Goal: Task Accomplishment & Management: Use online tool/utility

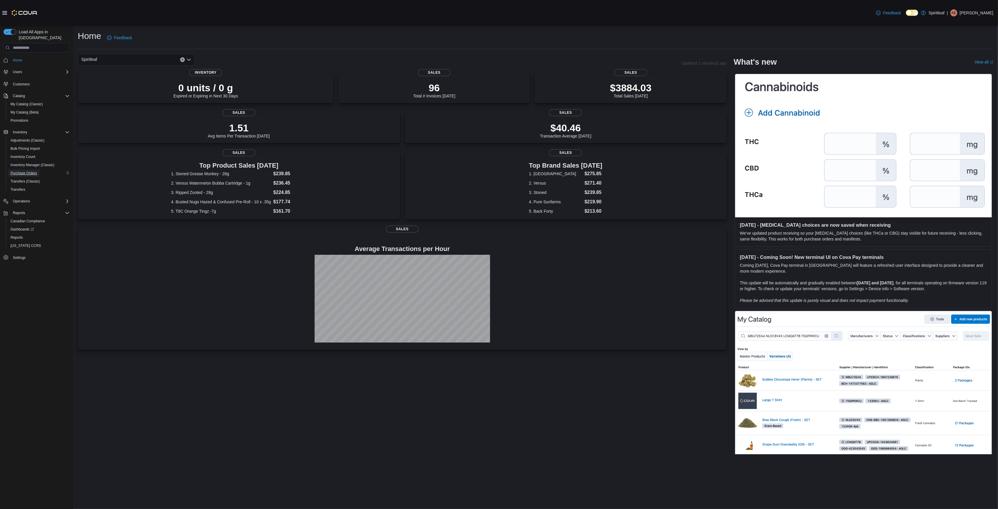
click at [39, 170] on link "Purchase Orders" at bounding box center [23, 173] width 31 height 7
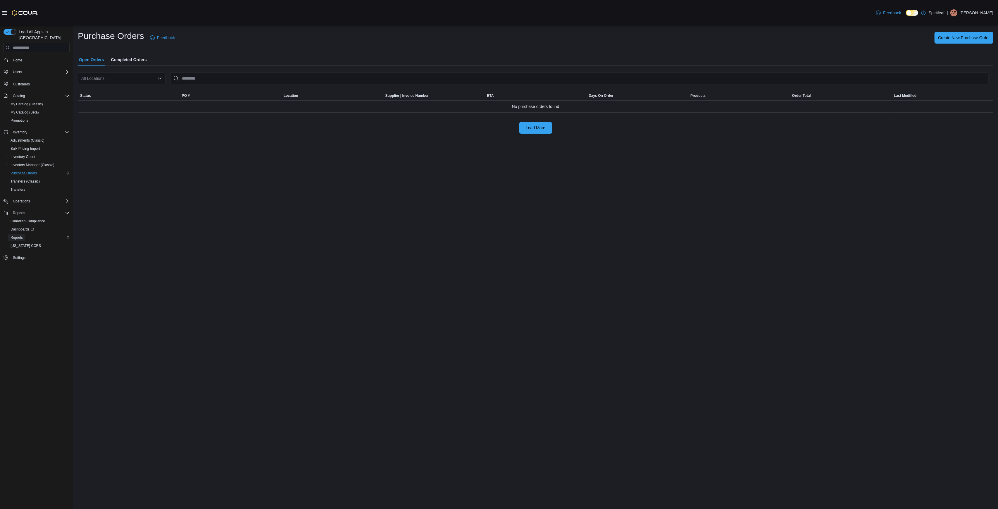
click at [18, 235] on span "Reports" at bounding box center [17, 237] width 12 height 5
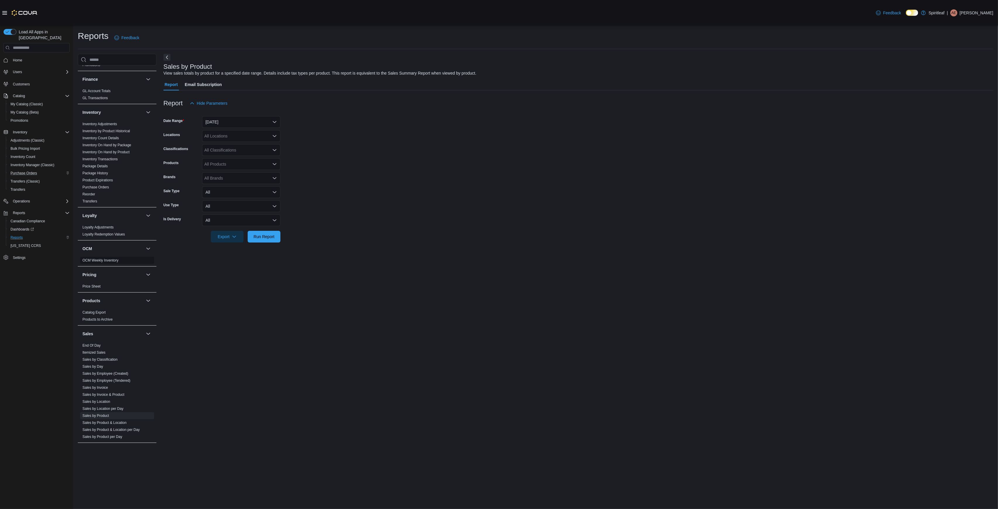
scroll to position [223, 0]
click at [97, 369] on link "Sales by Location" at bounding box center [96, 371] width 28 height 4
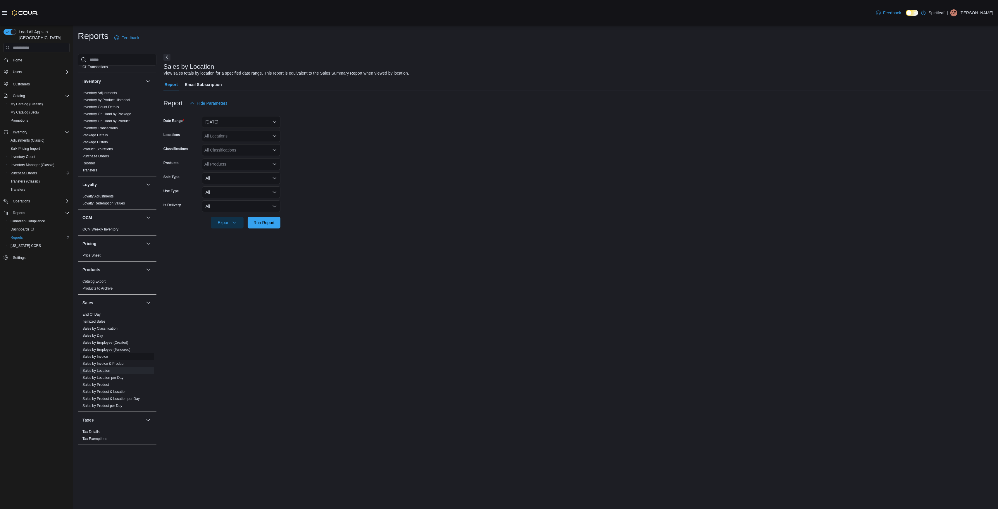
click at [102, 355] on link "Sales by Invoice" at bounding box center [94, 357] width 25 height 4
click at [106, 341] on span "Inventory On Hand by Product" at bounding box center [117, 344] width 74 height 7
click at [109, 343] on link "Inventory On Hand by Product" at bounding box center [105, 345] width 47 height 4
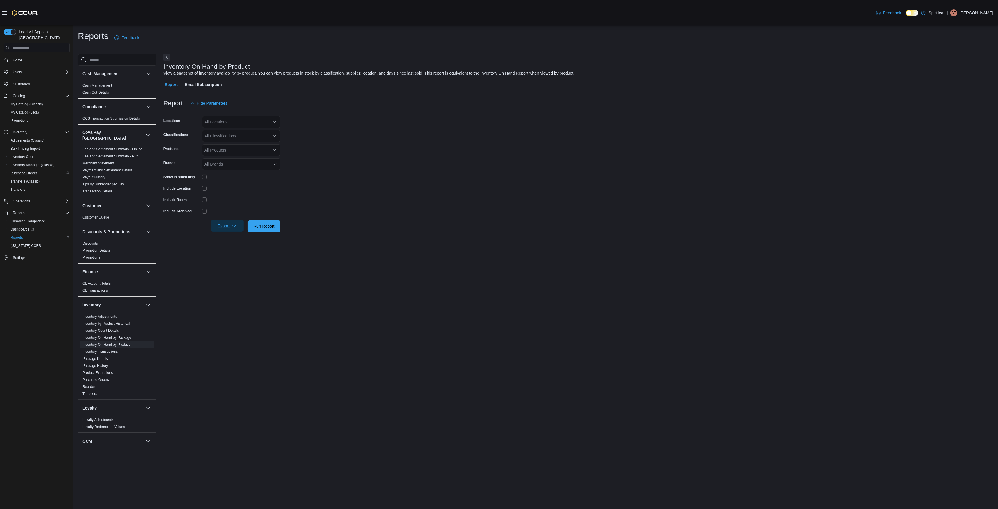
click at [226, 226] on span "Export" at bounding box center [227, 226] width 26 height 12
click at [230, 237] on span "Export to Excel" at bounding box center [228, 237] width 26 height 5
